Goal: Check status: Check status

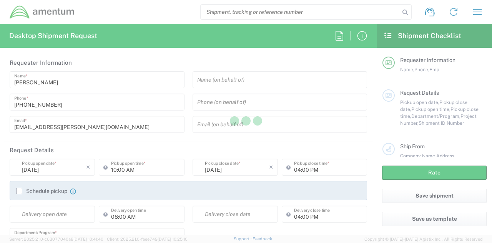
type input "[GEOGRAPHIC_DATA]"
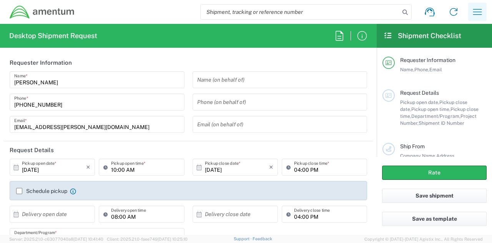
click at [478, 12] on icon "button" at bounding box center [478, 12] width 9 height 6
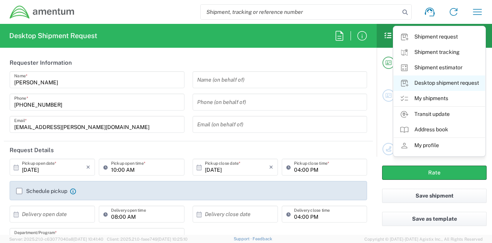
type input "[DOMAIN_NAME]"
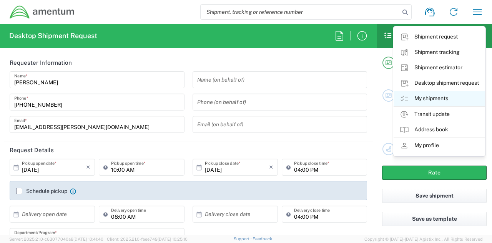
click at [446, 97] on link "My shipments" at bounding box center [440, 98] width 92 height 15
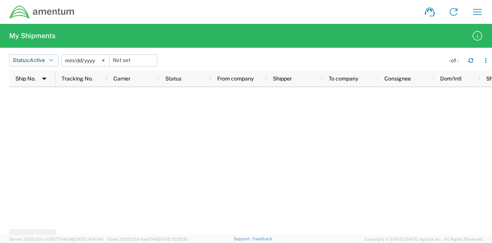
click at [59, 60] on button "Status: Active" at bounding box center [34, 60] width 50 height 12
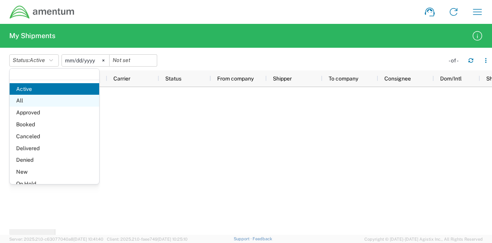
click at [37, 100] on span "All" at bounding box center [55, 101] width 90 height 12
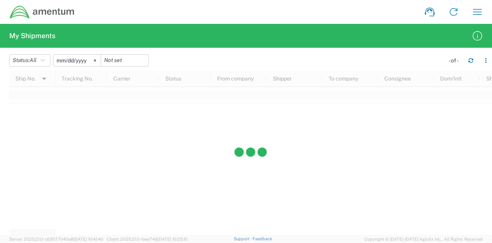
click at [78, 57] on input "[DATE]" at bounding box center [76, 61] width 47 height 12
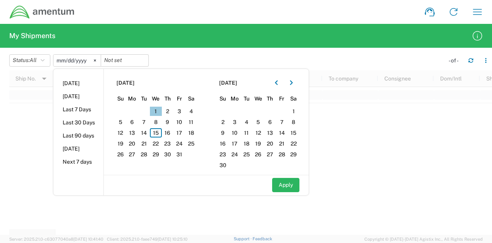
click at [156, 108] on span "1" at bounding box center [156, 111] width 12 height 9
click at [290, 183] on button "Apply" at bounding box center [285, 185] width 27 height 14
type input "[DATE]"
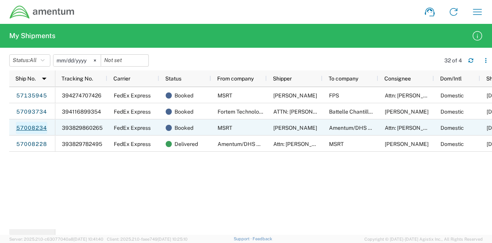
click at [41, 128] on link "57008234" at bounding box center [32, 128] width 32 height 12
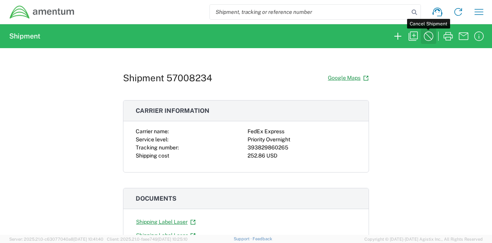
click at [428, 35] on icon "button" at bounding box center [429, 37] width 10 height 10
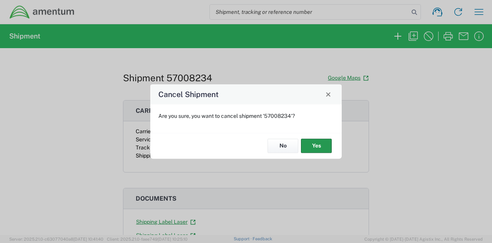
click at [313, 148] on button "Yes" at bounding box center [316, 146] width 31 height 14
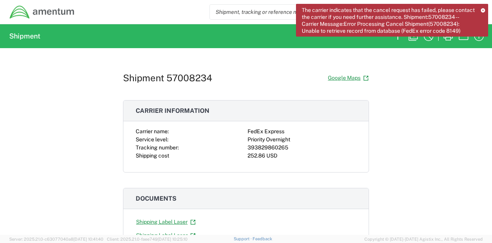
click at [484, 8] on icon at bounding box center [483, 10] width 4 height 4
